Goal: Information Seeking & Learning: Learn about a topic

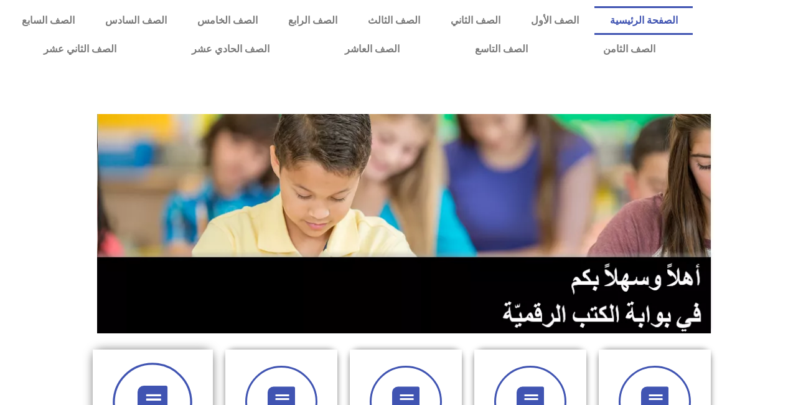
click at [161, 386] on icon at bounding box center [153, 402] width 34 height 34
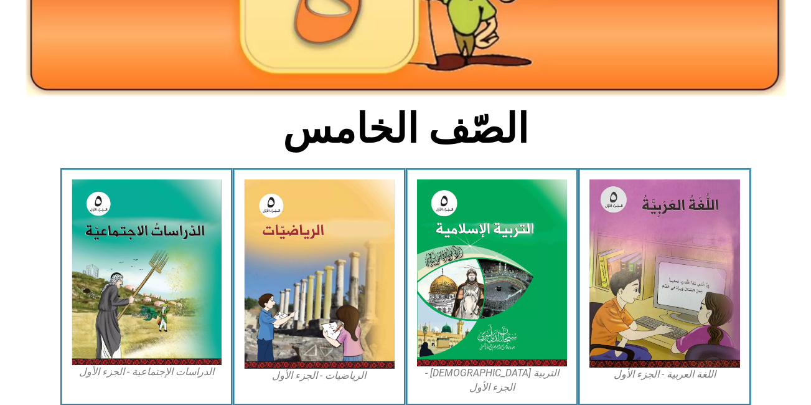
scroll to position [218, 0]
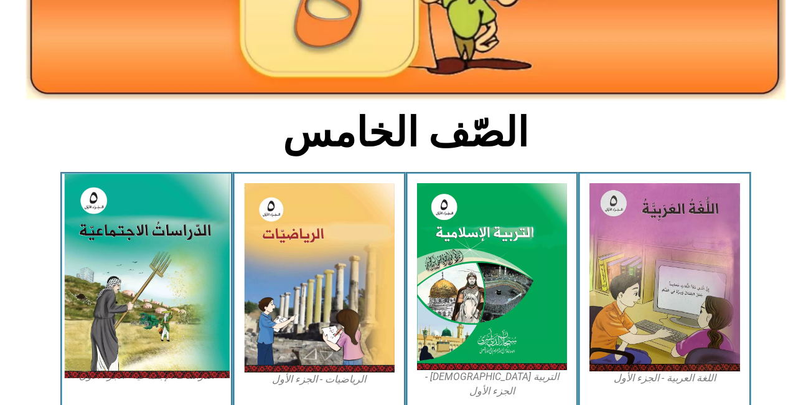
click at [129, 234] on img at bounding box center [146, 276] width 166 height 204
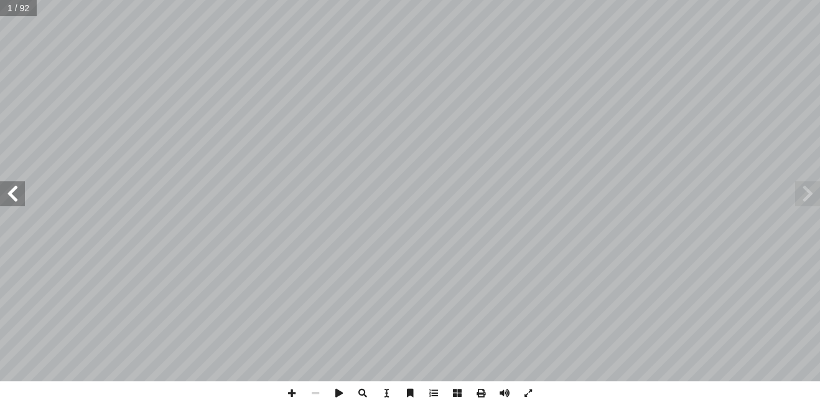
click at [16, 190] on span at bounding box center [12, 193] width 25 height 25
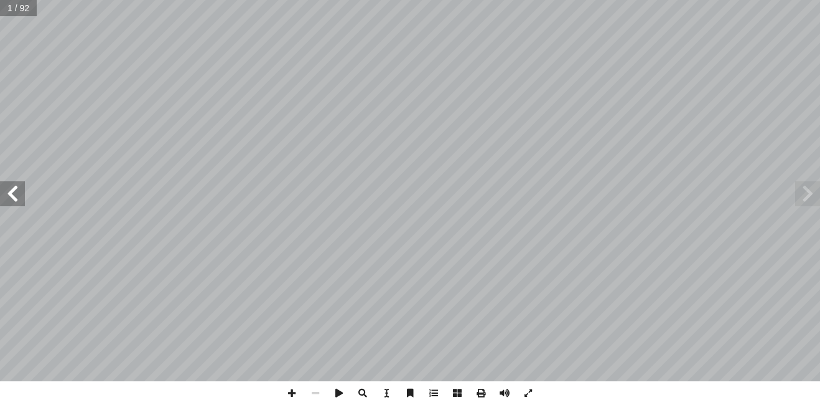
click at [16, 190] on span at bounding box center [12, 193] width 25 height 25
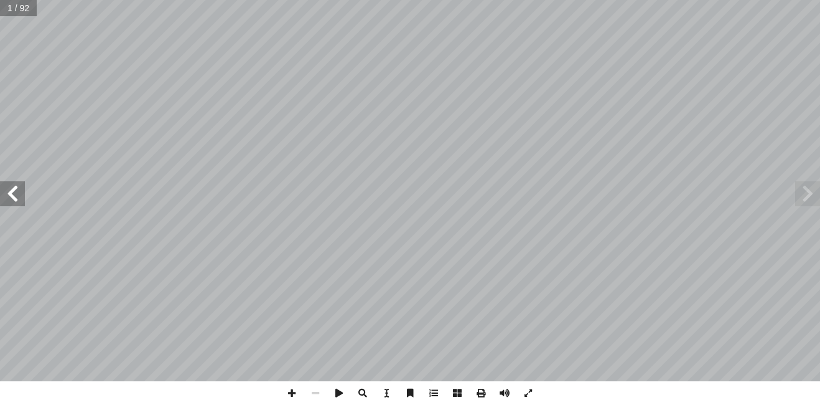
click at [16, 190] on span at bounding box center [12, 193] width 25 height 25
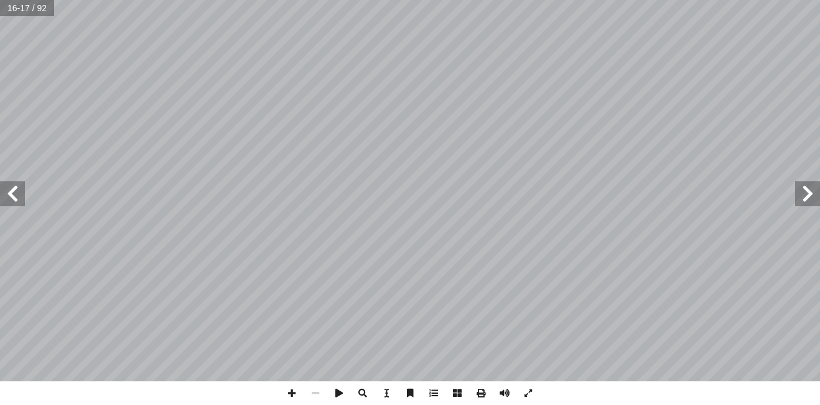
click at [16, 187] on span at bounding box center [12, 193] width 25 height 25
click at [284, 392] on span at bounding box center [292, 393] width 24 height 24
click at [12, 197] on span at bounding box center [12, 193] width 25 height 25
click at [5, 193] on span at bounding box center [12, 193] width 25 height 25
click at [807, 197] on span at bounding box center [807, 193] width 25 height 25
